Goal: Task Accomplishment & Management: Use online tool/utility

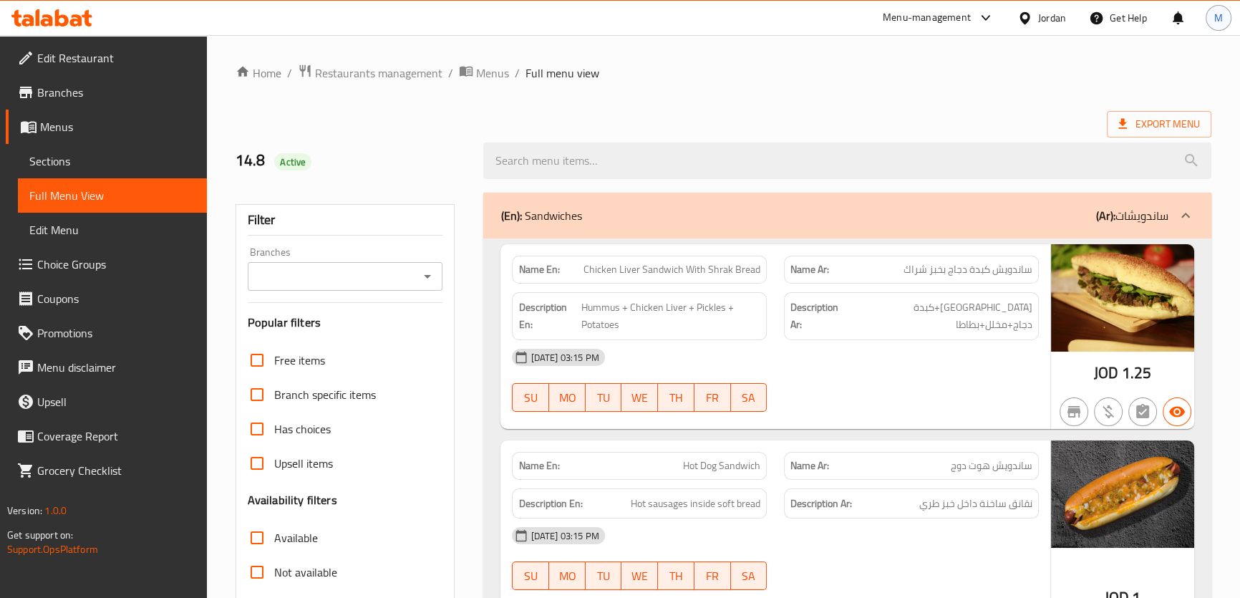
click at [1222, 10] on span "M" at bounding box center [1219, 18] width 9 height 16
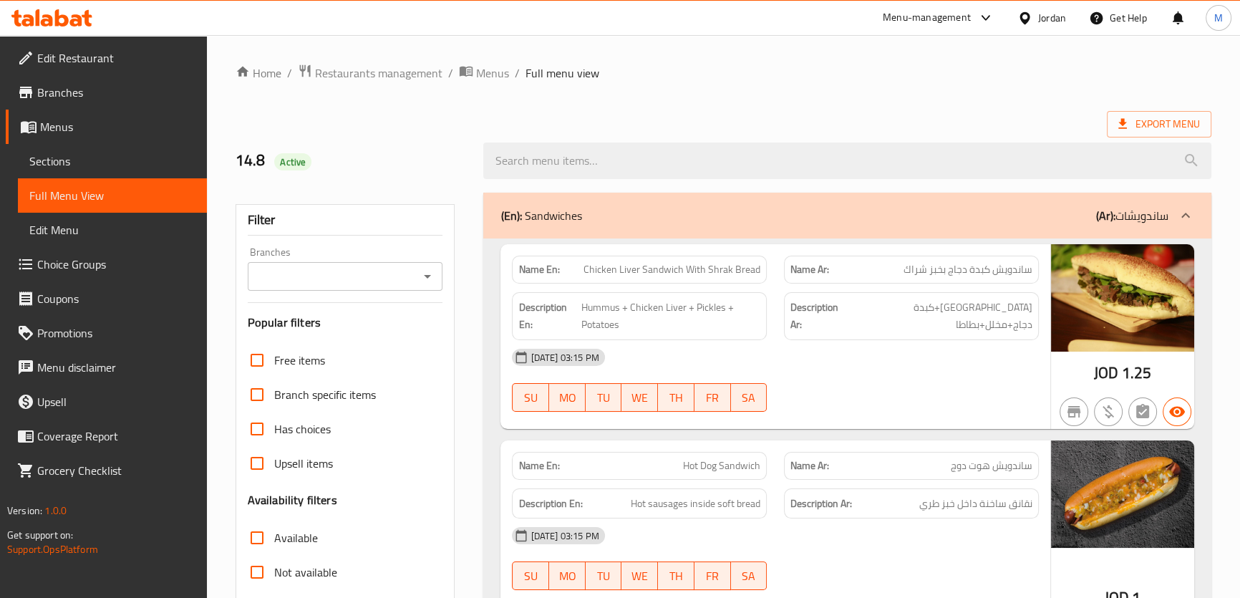
click at [1047, 15] on div "Jordan" at bounding box center [1052, 18] width 28 height 16
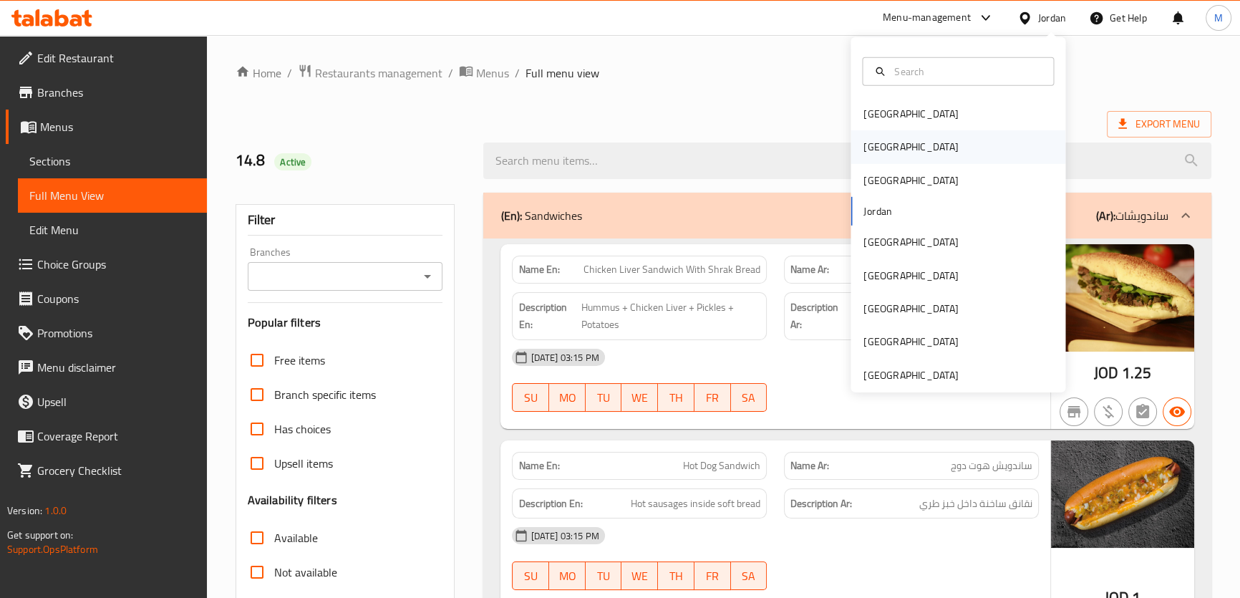
click at [895, 140] on div "[GEOGRAPHIC_DATA]" at bounding box center [958, 146] width 215 height 33
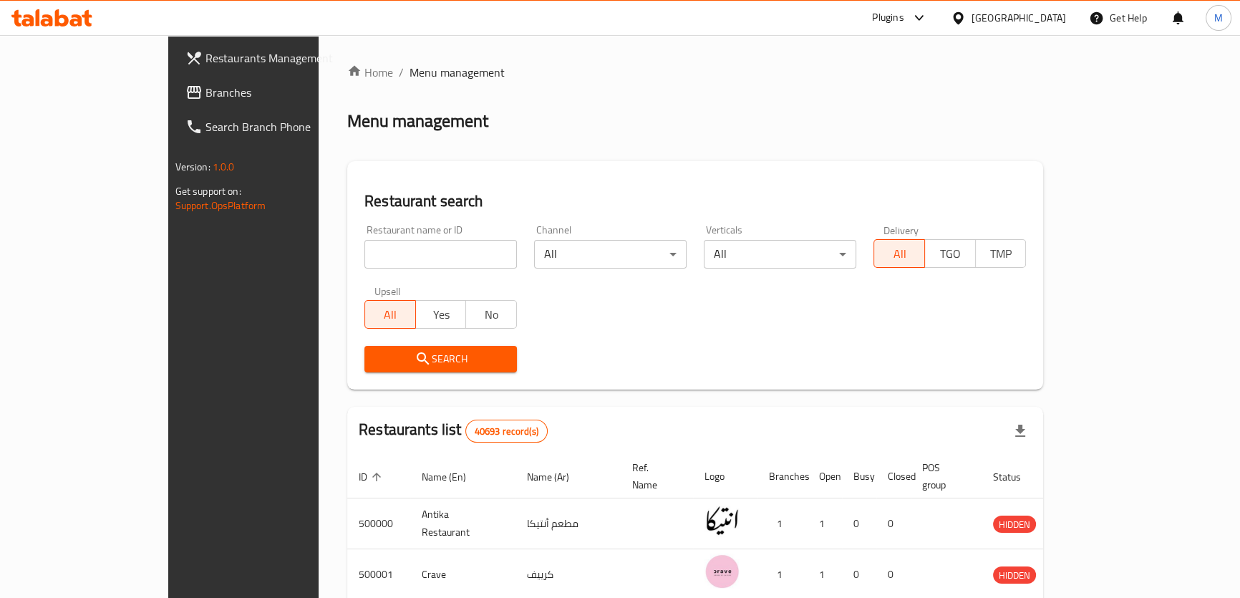
drag, startPoint x: 64, startPoint y: 92, endPoint x: 9, endPoint y: 96, distance: 55.3
click at [206, 92] on span "Branches" at bounding box center [285, 92] width 158 height 17
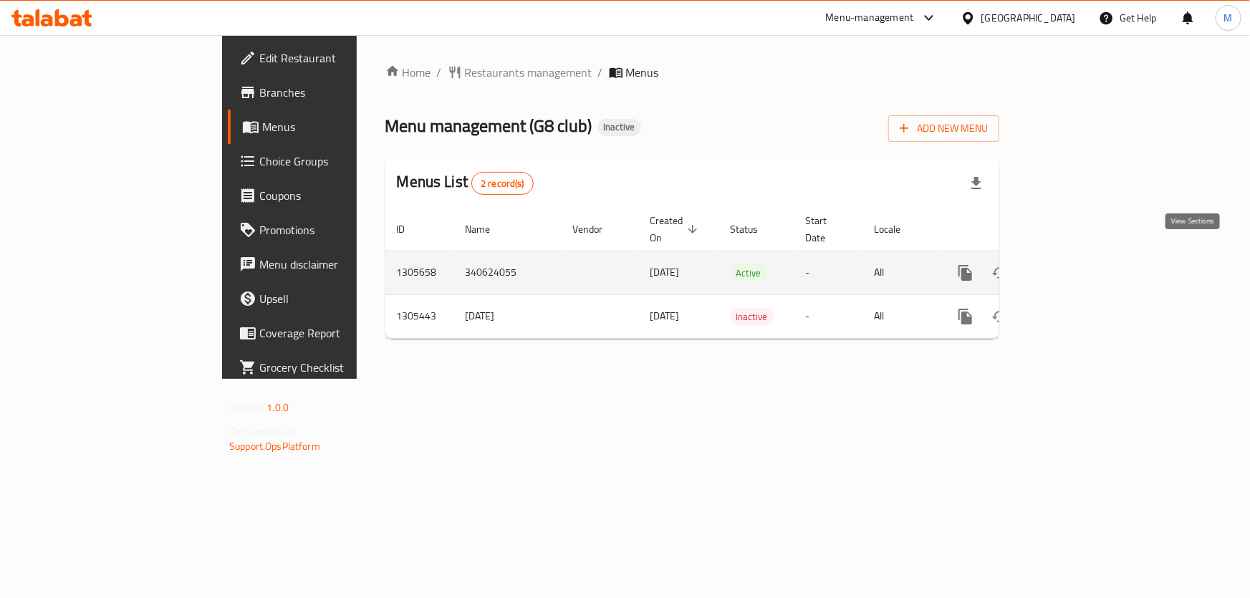
click at [1077, 264] on icon "enhanced table" at bounding box center [1068, 272] width 17 height 17
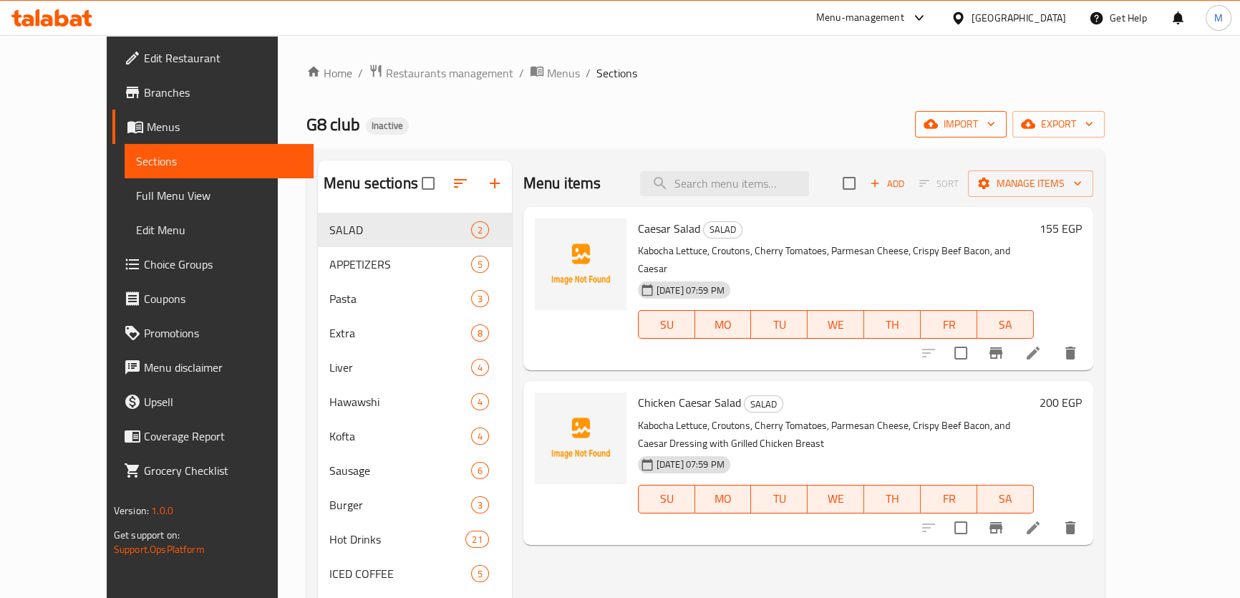
click at [995, 125] on icon "button" at bounding box center [991, 124] width 7 height 4
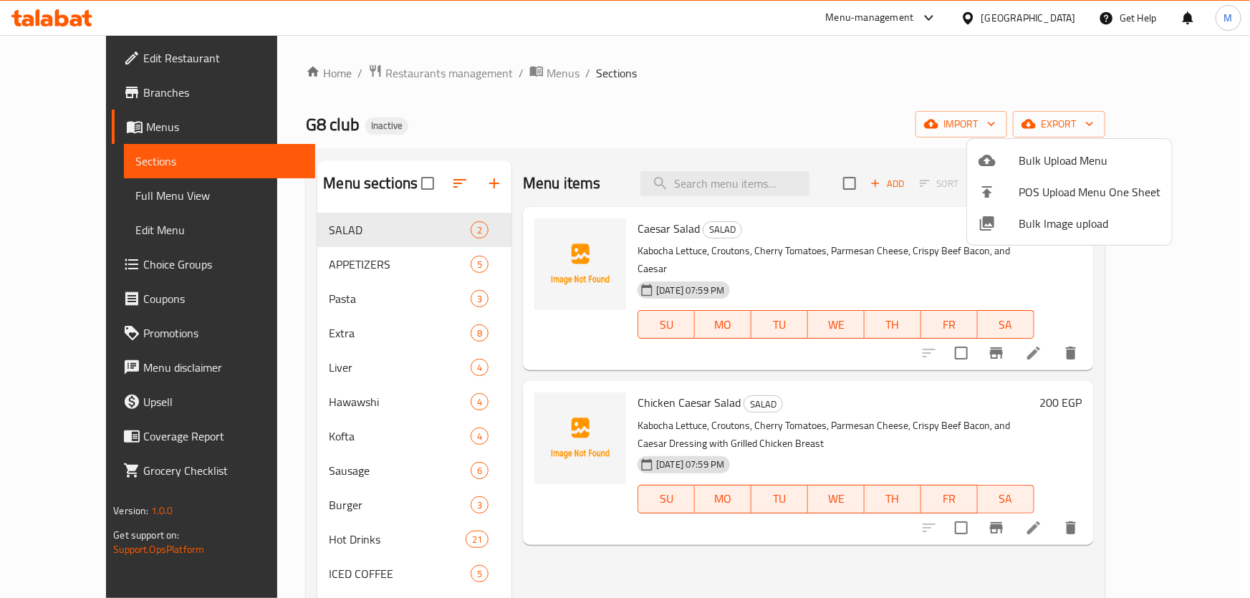
click at [1063, 218] on span "Bulk Image upload" at bounding box center [1089, 223] width 142 height 17
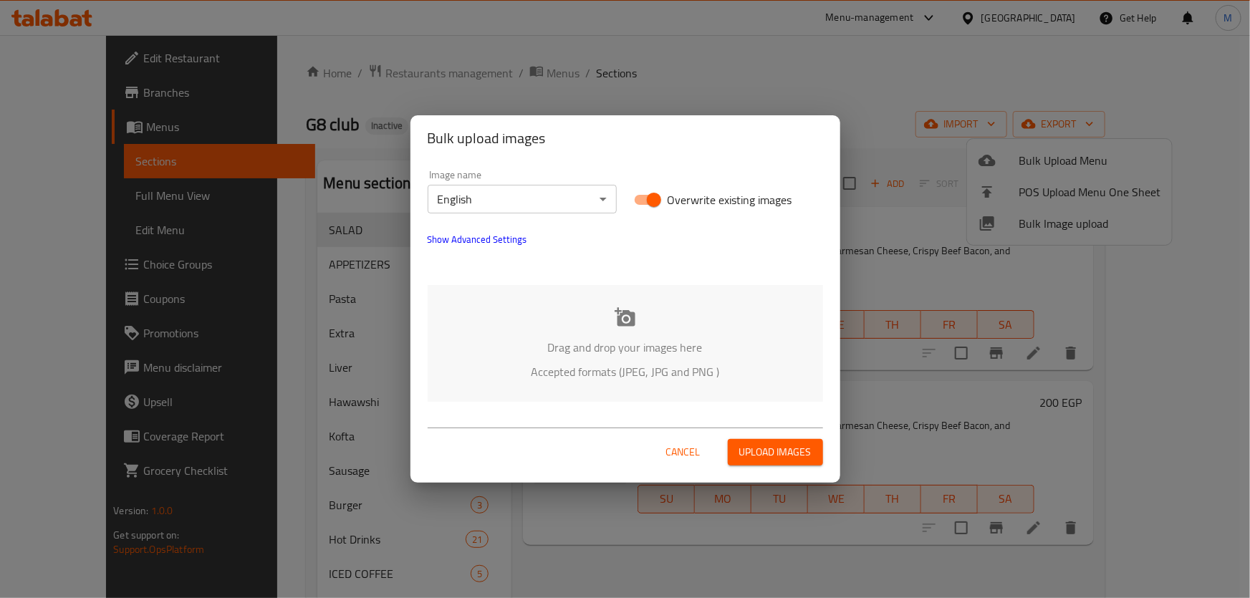
click at [647, 201] on input "Overwrite existing images" at bounding box center [654, 199] width 82 height 27
checkbox input "false"
click at [625, 339] on p "Drag and drop your images here" at bounding box center [625, 347] width 352 height 17
